Goal: Find specific page/section: Find specific page/section

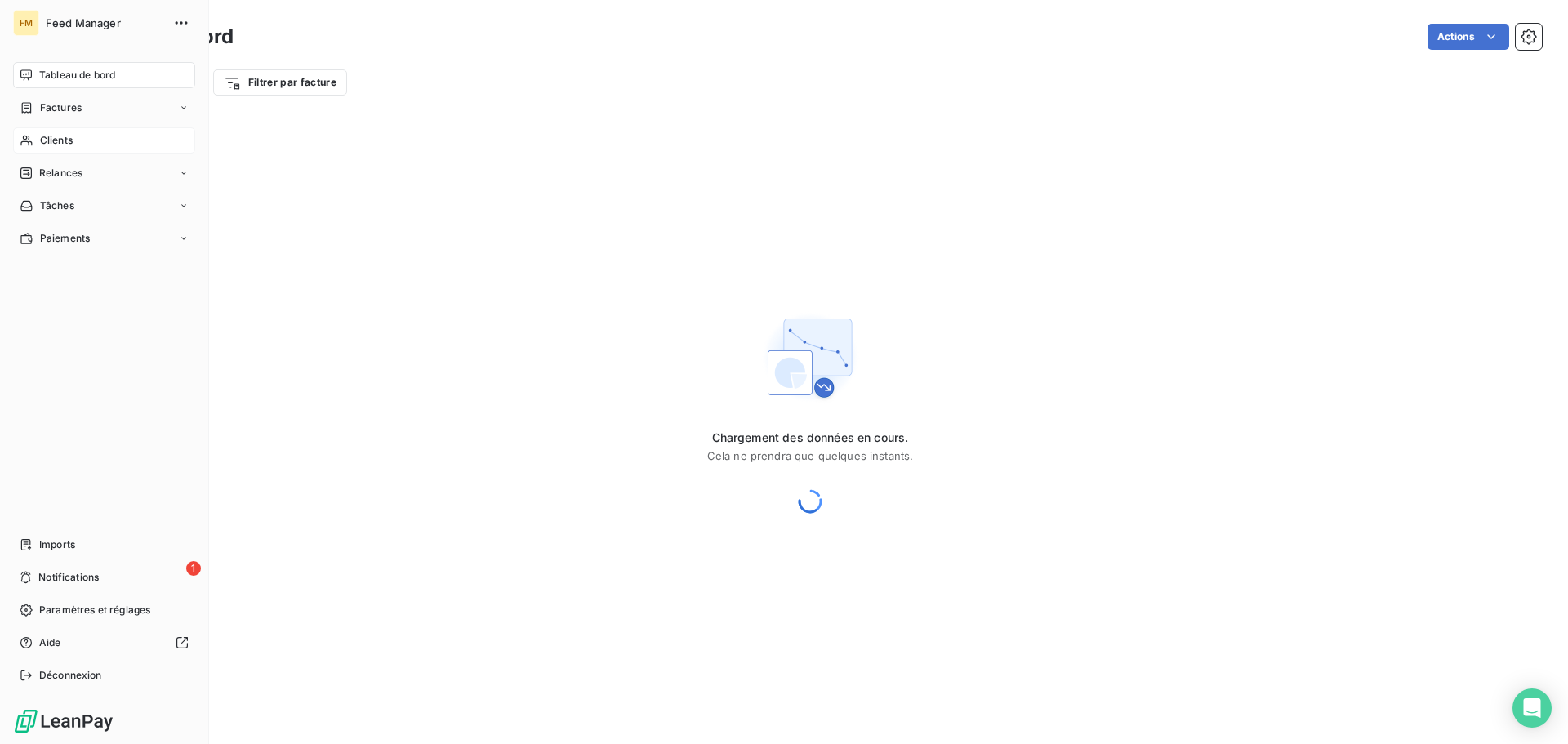
click at [37, 143] on div "Clients" at bounding box center [104, 141] width 182 height 26
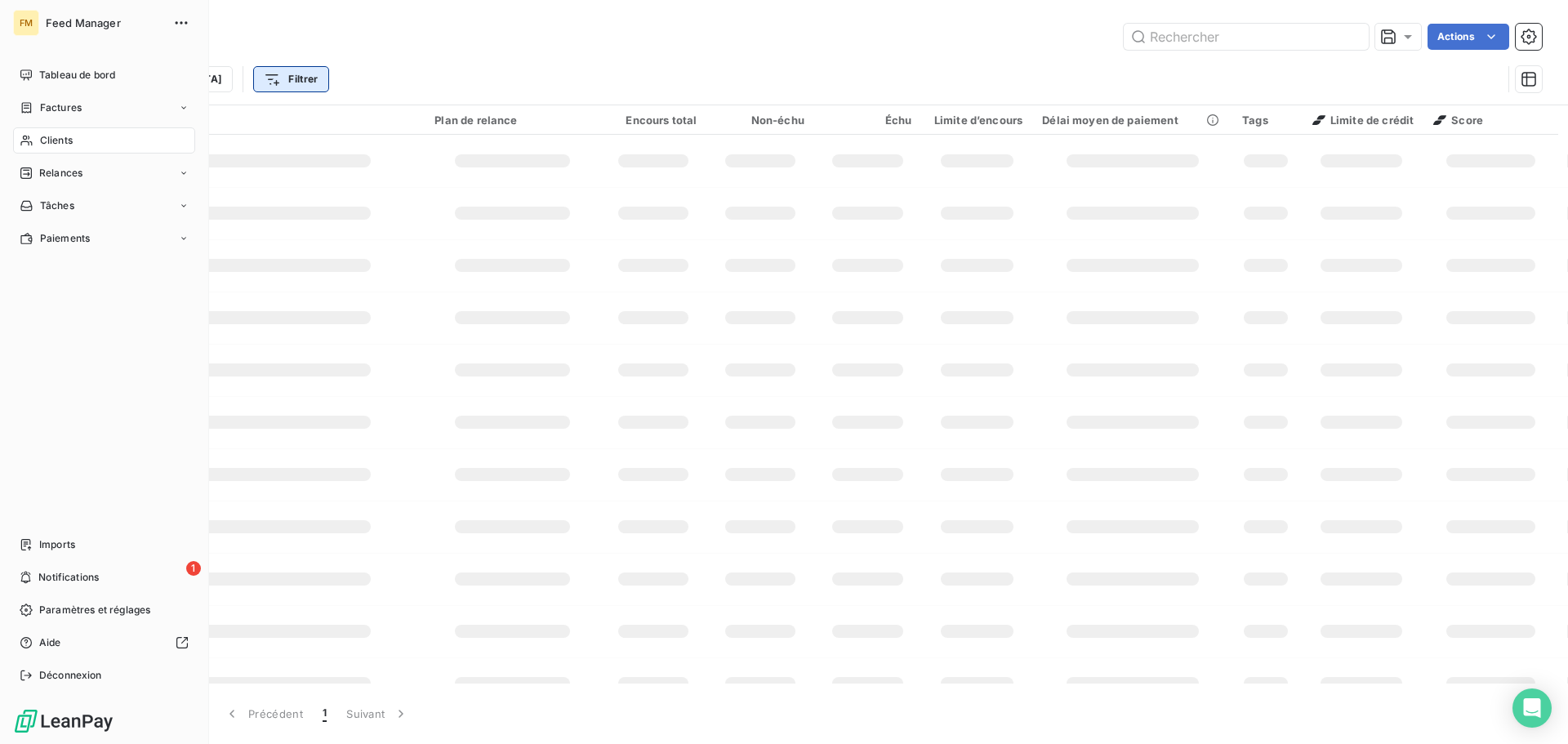
click at [64, 103] on span "Factures" at bounding box center [61, 107] width 41 height 15
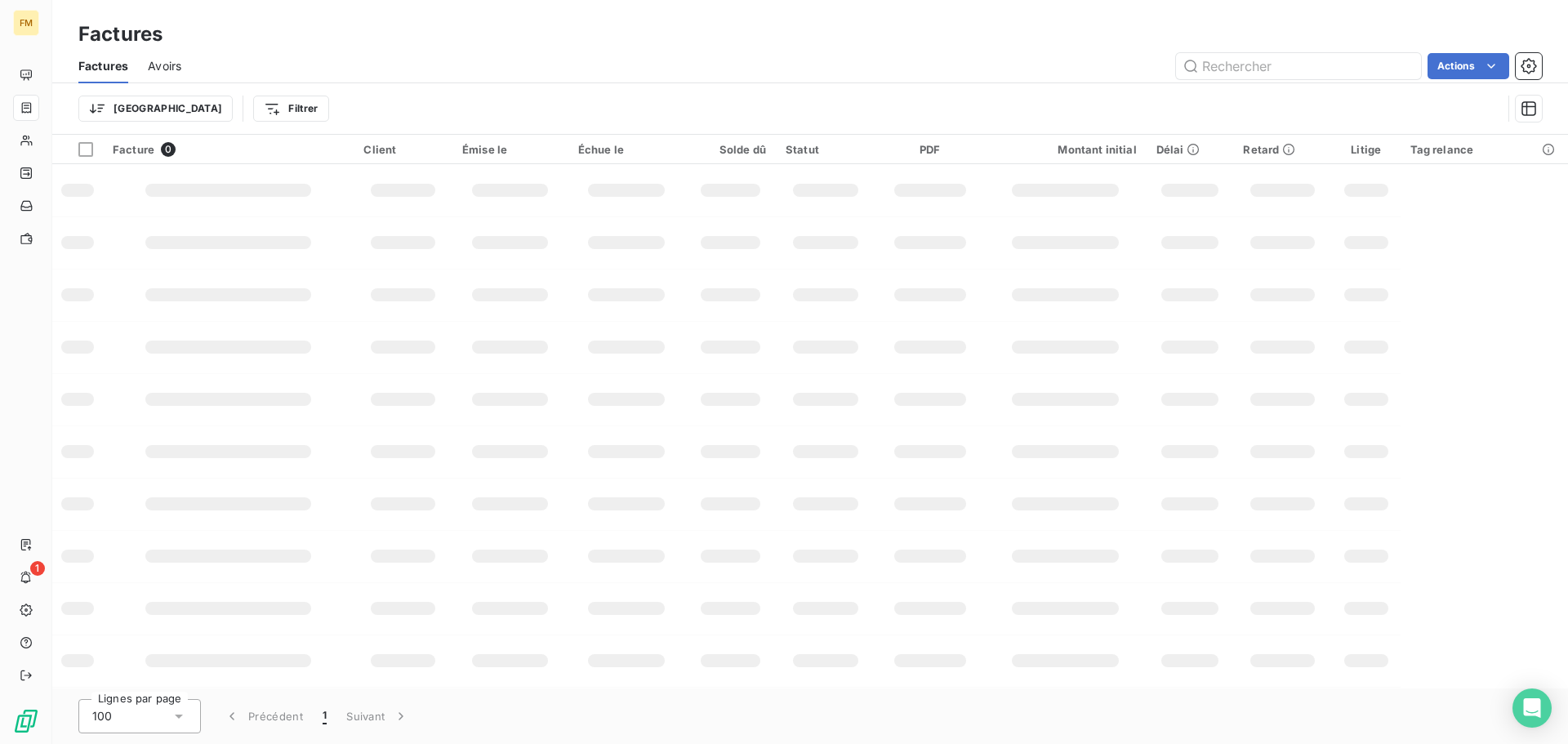
click at [1193, 37] on div "Factures" at bounding box center [810, 34] width 1516 height 29
click at [1235, 62] on input "text" at bounding box center [1298, 66] width 245 height 26
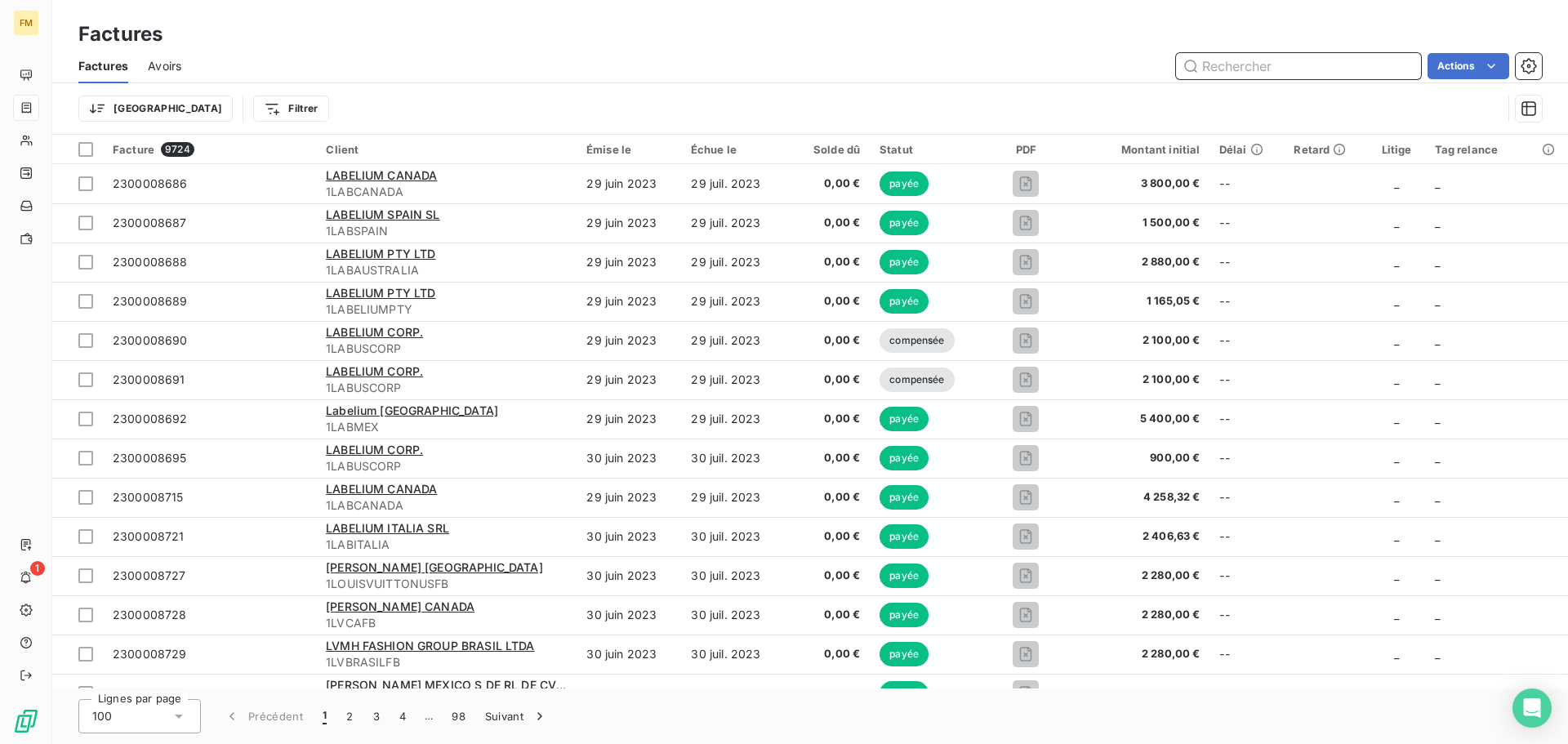
paste input "FA251044"
type input "FA251044"
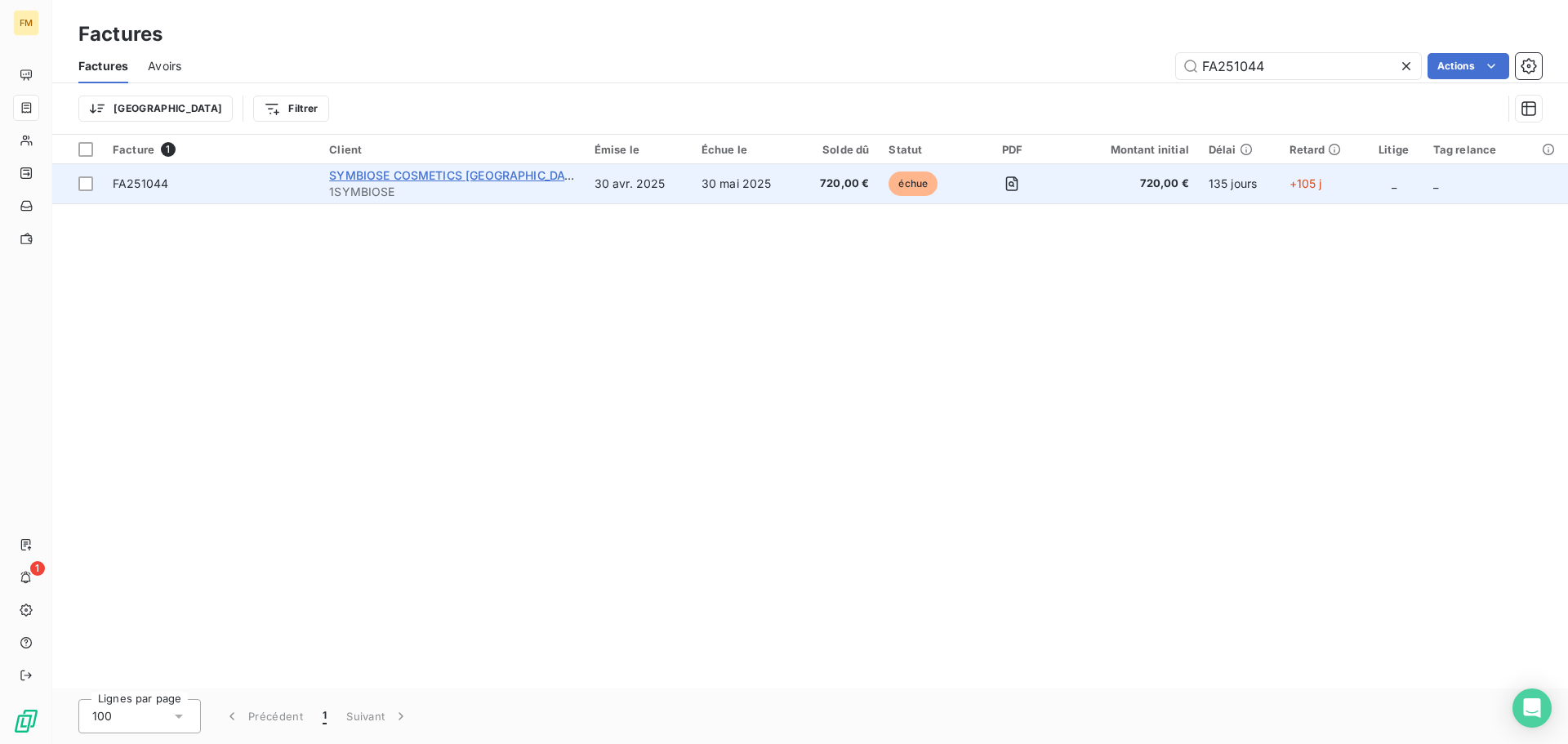
click at [458, 181] on span "SYMBIOSE COSMETICS [GEOGRAPHIC_DATA]" at bounding box center [456, 175] width 254 height 14
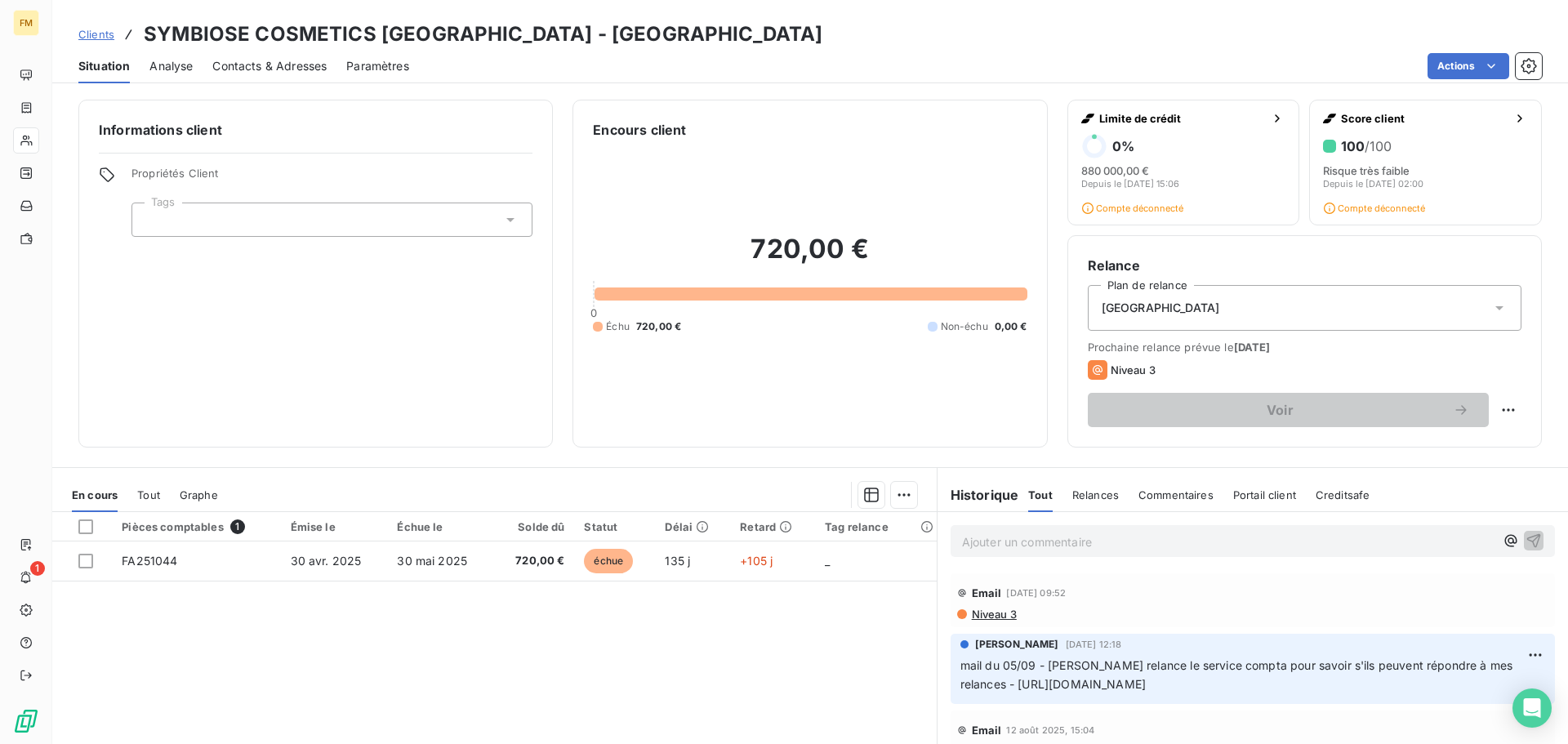
click at [993, 549] on p "Ajouter un commentaire ﻿" at bounding box center [1228, 542] width 533 height 20
